Goal: Find contact information: Find contact information

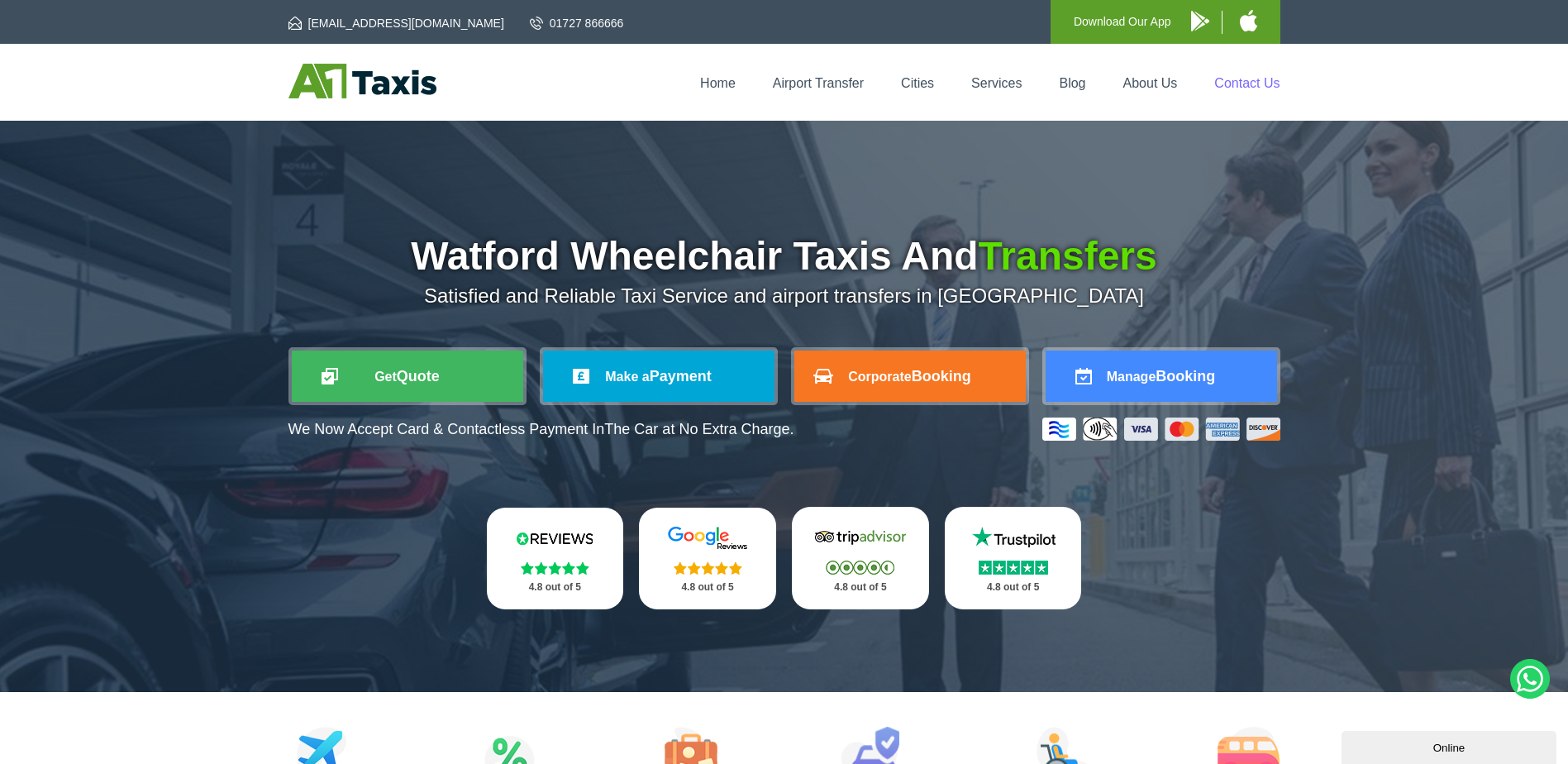
click at [1250, 76] on link "Contact Us" at bounding box center [1247, 83] width 65 height 14
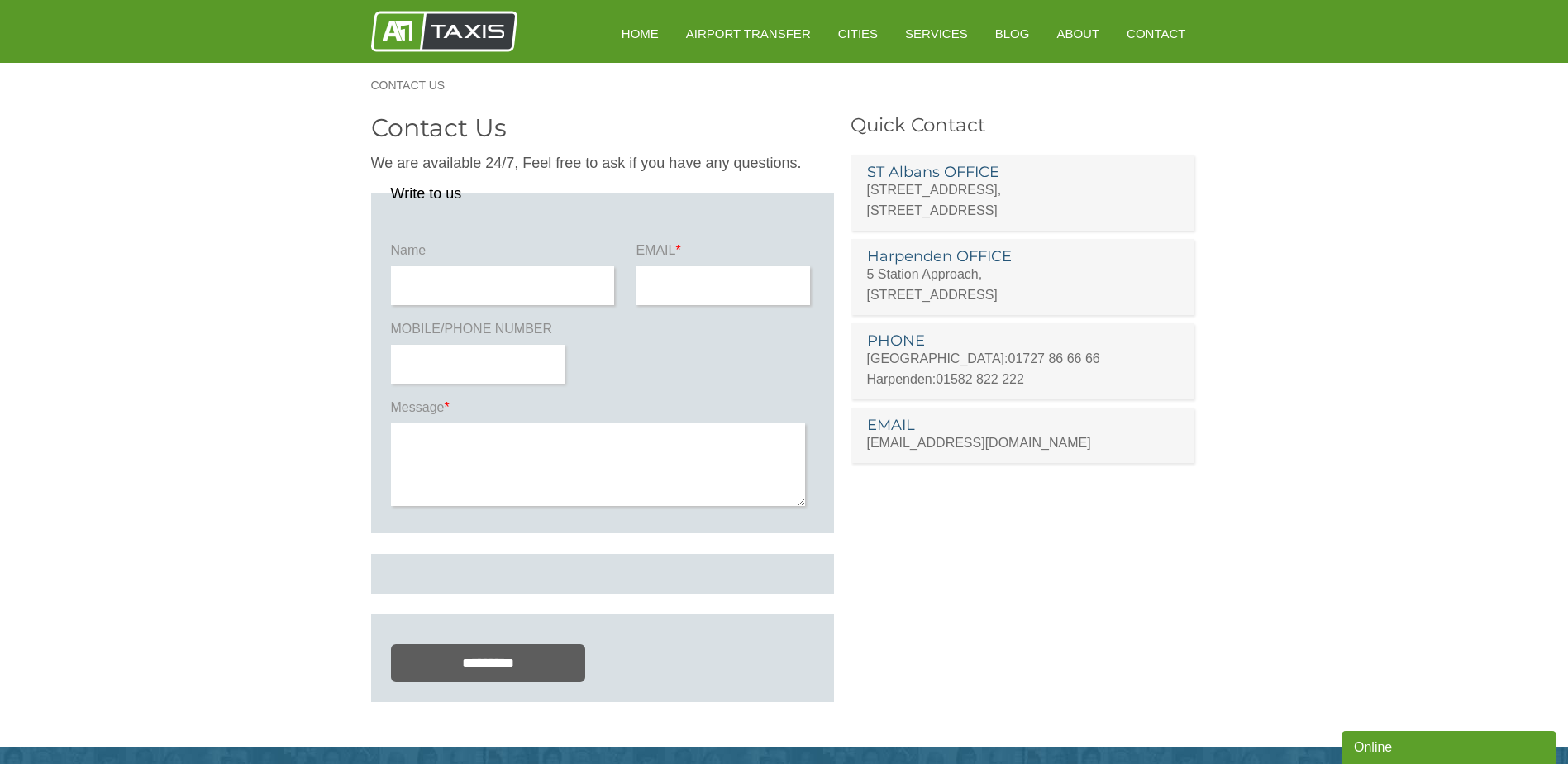
drag, startPoint x: 864, startPoint y: 186, endPoint x: 1006, endPoint y: 199, distance: 142.6
click at [1006, 199] on li "ST Albans OFFICE [STREET_ADDRESS]" at bounding box center [1022, 192] width 344 height 76
drag, startPoint x: 1006, startPoint y: 199, endPoint x: 1004, endPoint y: 268, distance: 69.0
click at [1004, 268] on p "[STREET_ADDRESS]" at bounding box center [1022, 285] width 311 height 42
drag, startPoint x: 1001, startPoint y: 280, endPoint x: 992, endPoint y: 285, distance: 10.3
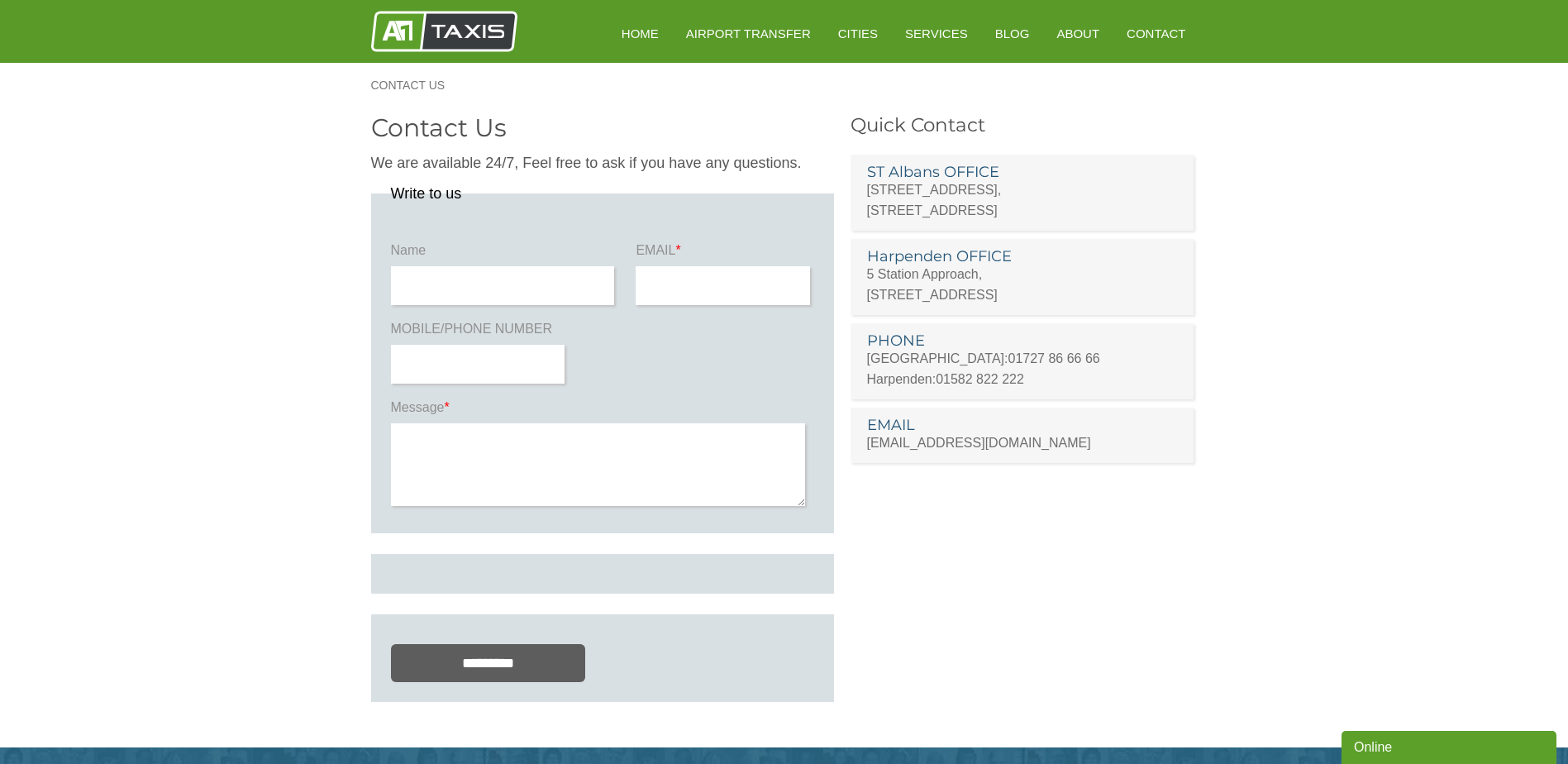
click at [992, 285] on p "[STREET_ADDRESS]" at bounding box center [1022, 285] width 311 height 42
drag, startPoint x: 992, startPoint y: 285, endPoint x: 1003, endPoint y: 294, distance: 14.2
click at [999, 290] on p "[STREET_ADDRESS]" at bounding box center [1022, 285] width 311 height 42
